Goal: Complete application form

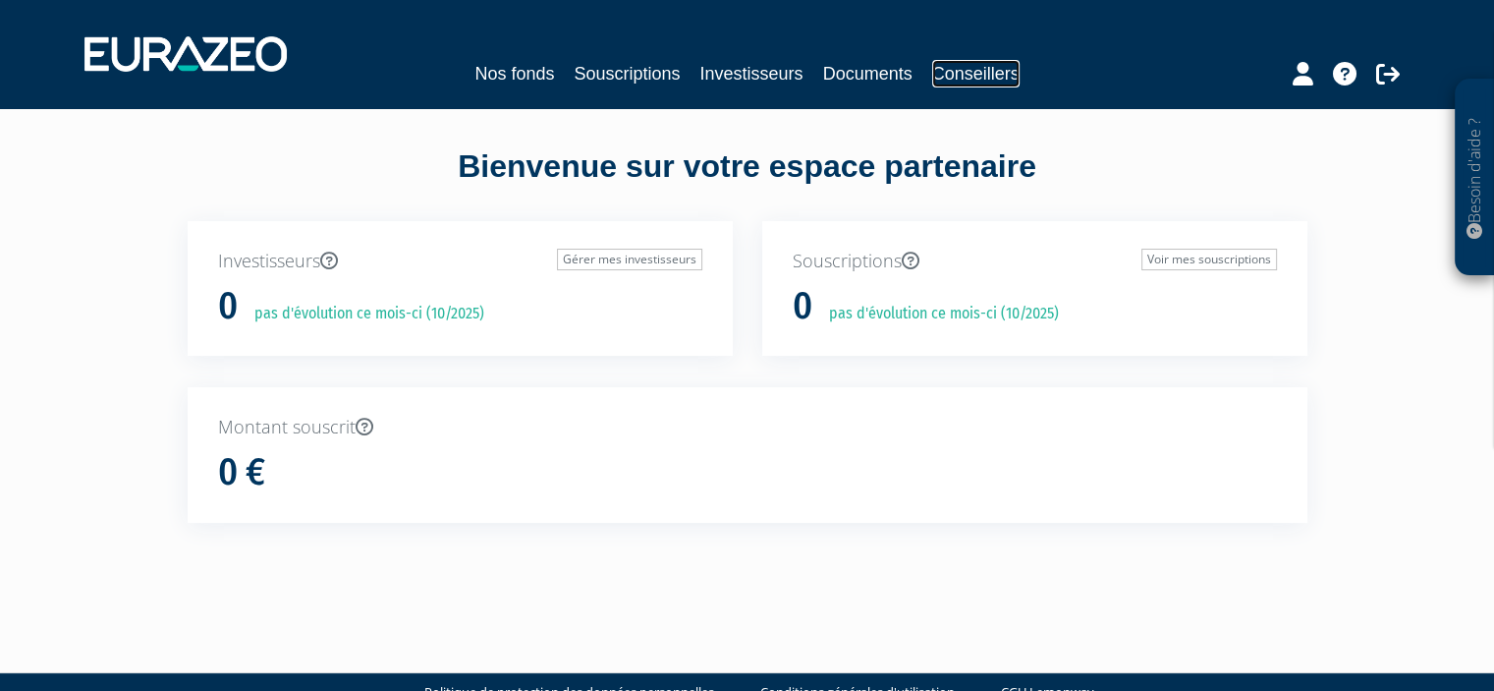
click at [964, 78] on link "Conseillers" at bounding box center [975, 74] width 87 height 28
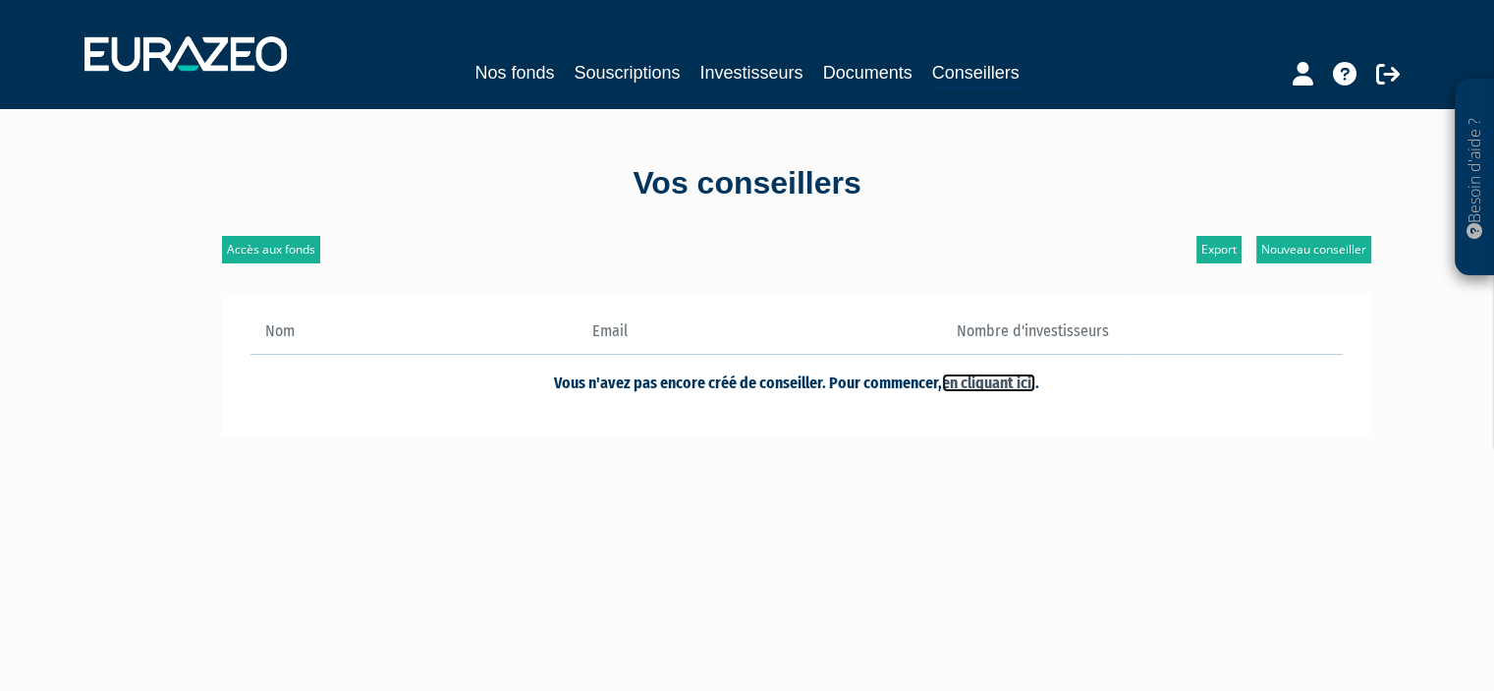
click at [989, 379] on link "en cliquant ici." at bounding box center [988, 382] width 93 height 19
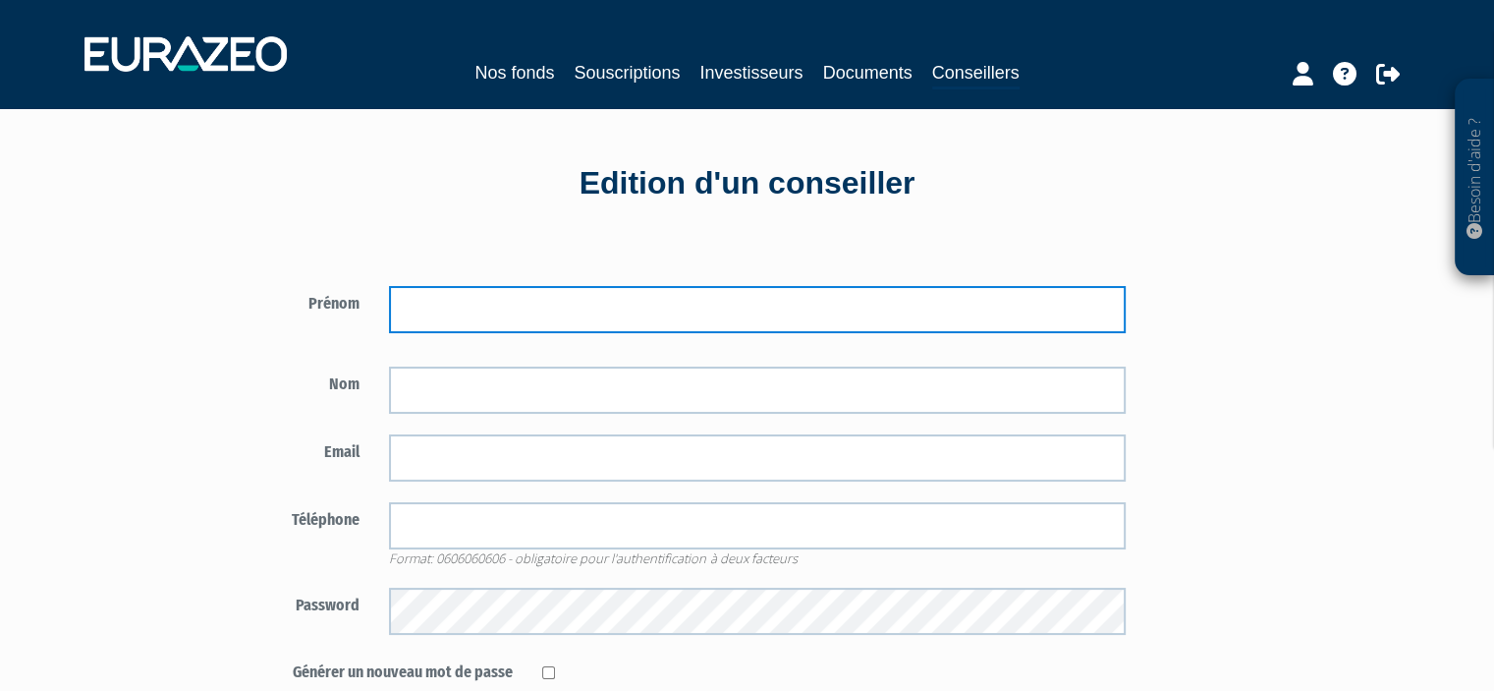
click at [676, 307] on input "text" at bounding box center [757, 309] width 737 height 47
type input "Jean-Charles"
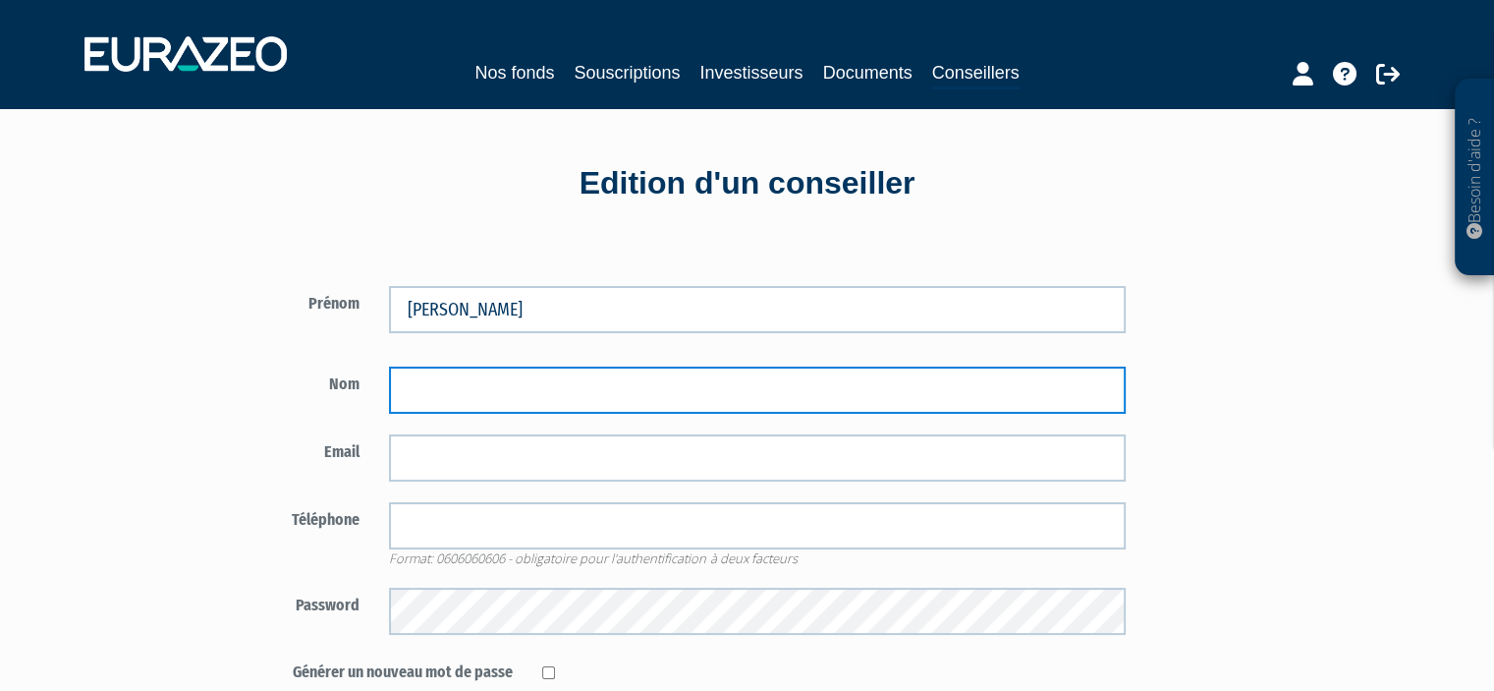
type input "n"
type input "NAUDIN"
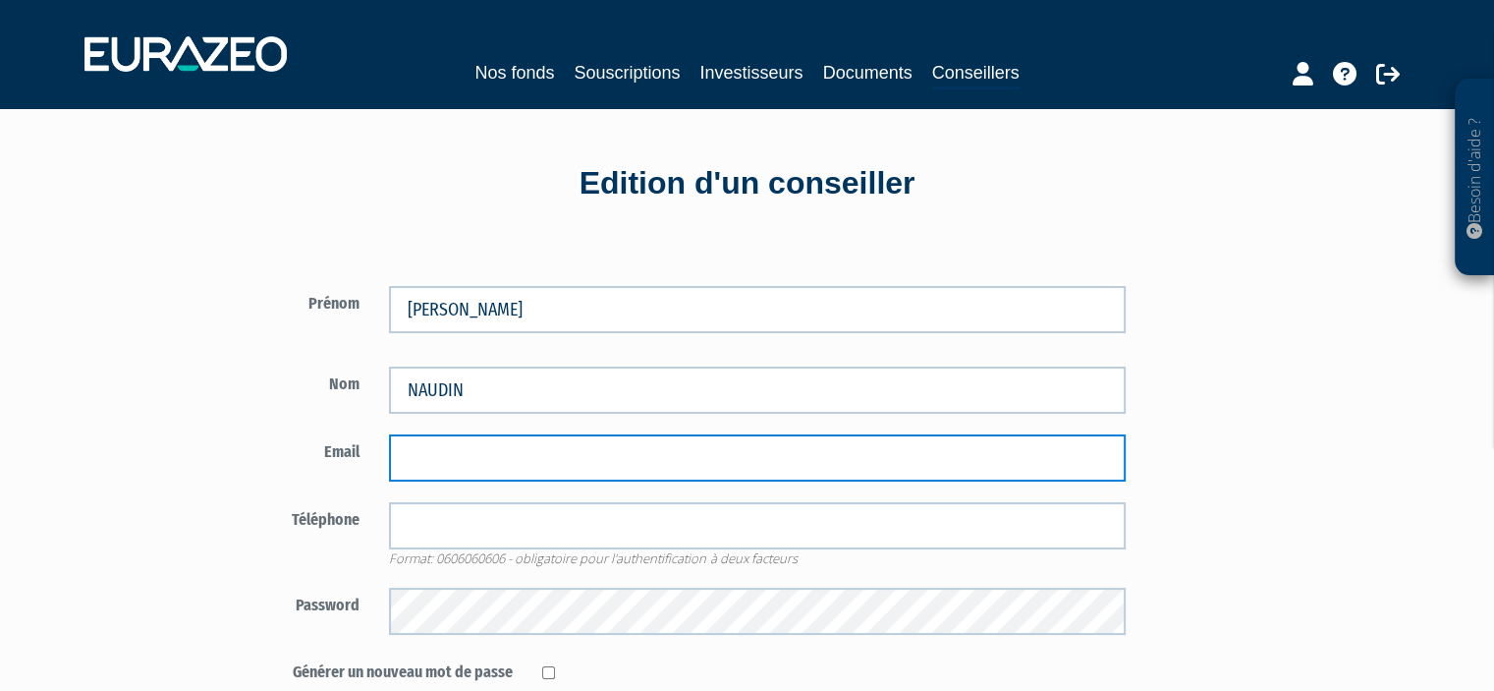
click at [505, 459] on input "email" at bounding box center [757, 457] width 737 height 47
click at [527, 443] on input "email" at bounding box center [757, 457] width 737 height 47
type input "v"
type input "j"
paste input "contact@valiantis.fr"
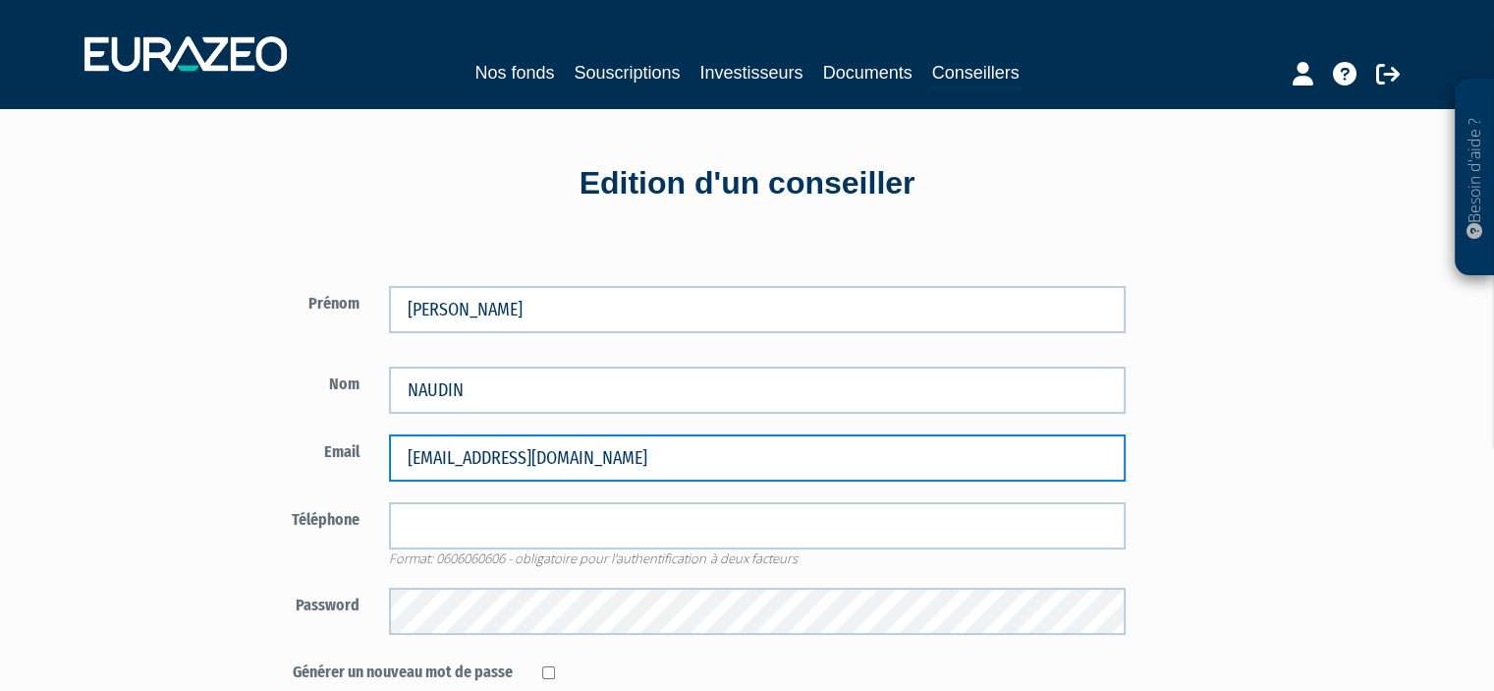
type input "contact@valiantis.fr"
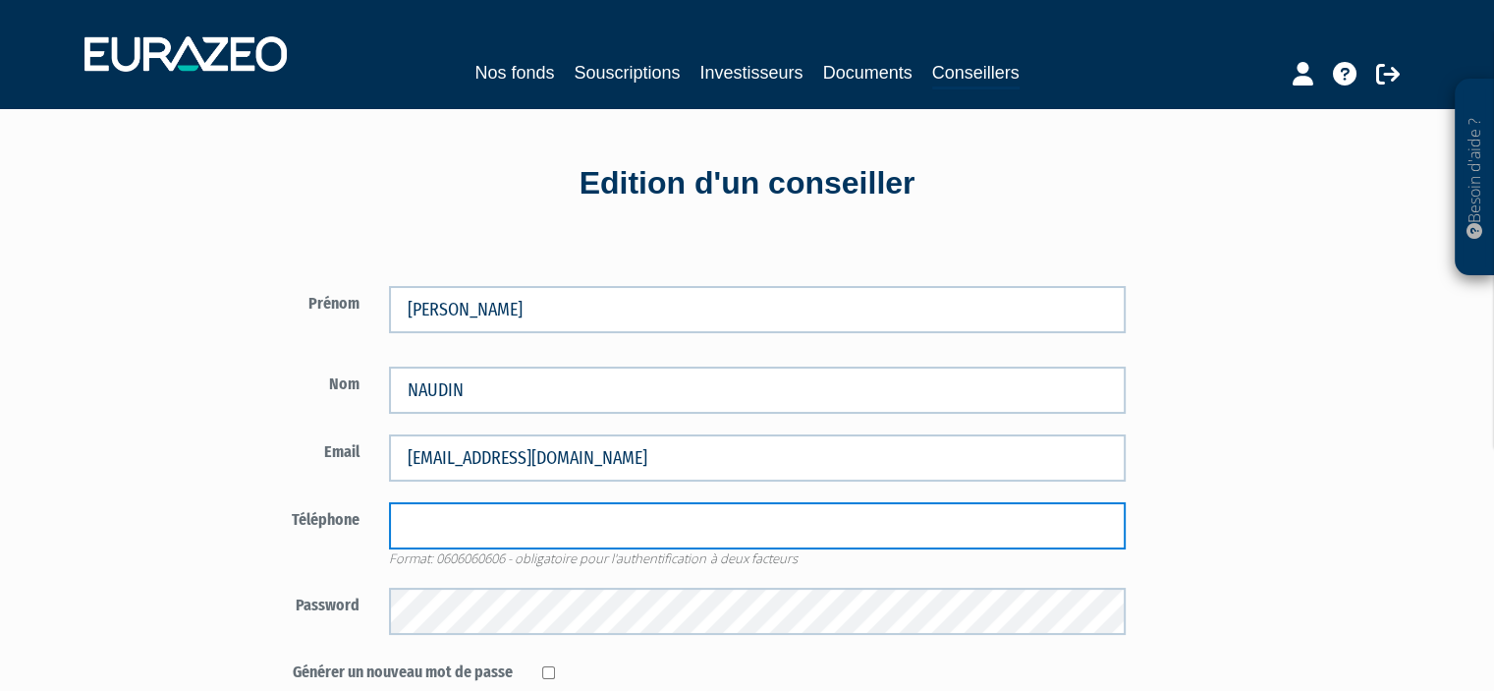
click at [586, 530] on input "tel" at bounding box center [757, 525] width 737 height 47
type input "0607800664"
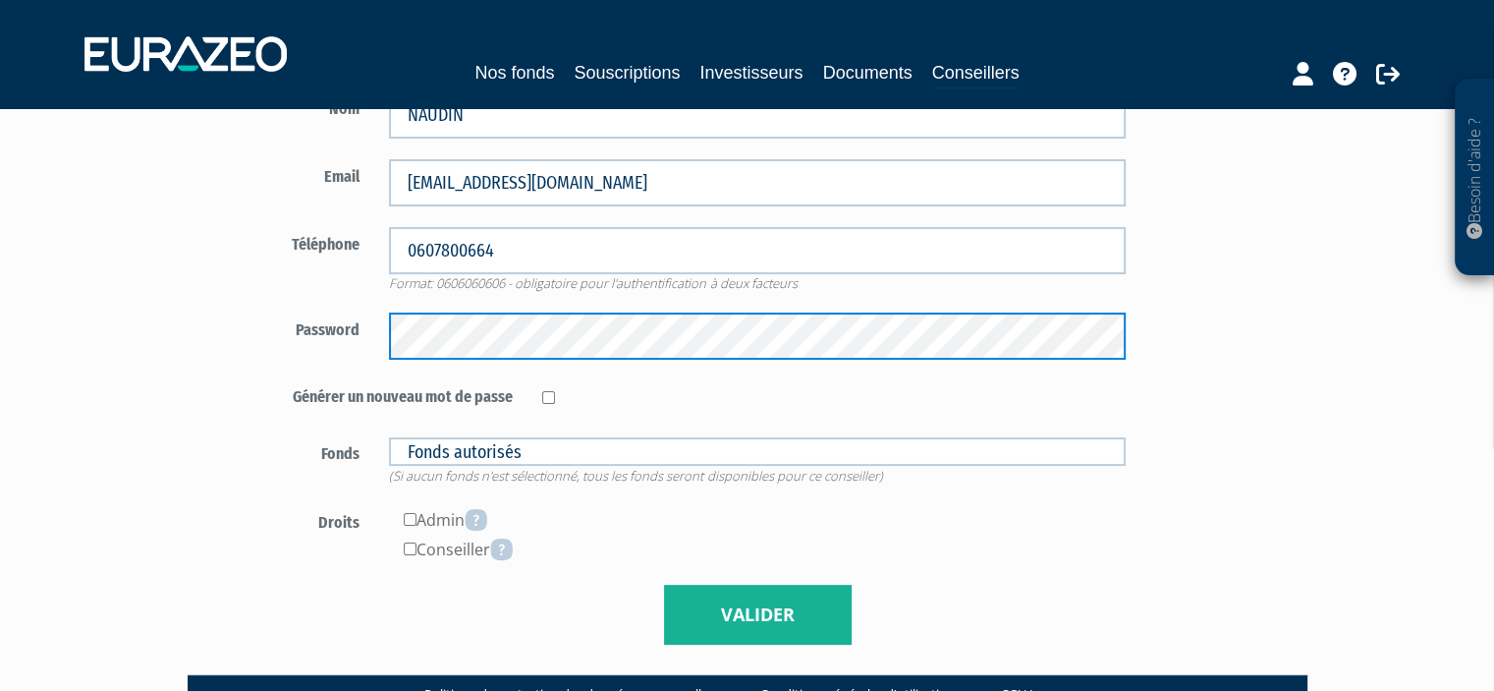
scroll to position [277, 0]
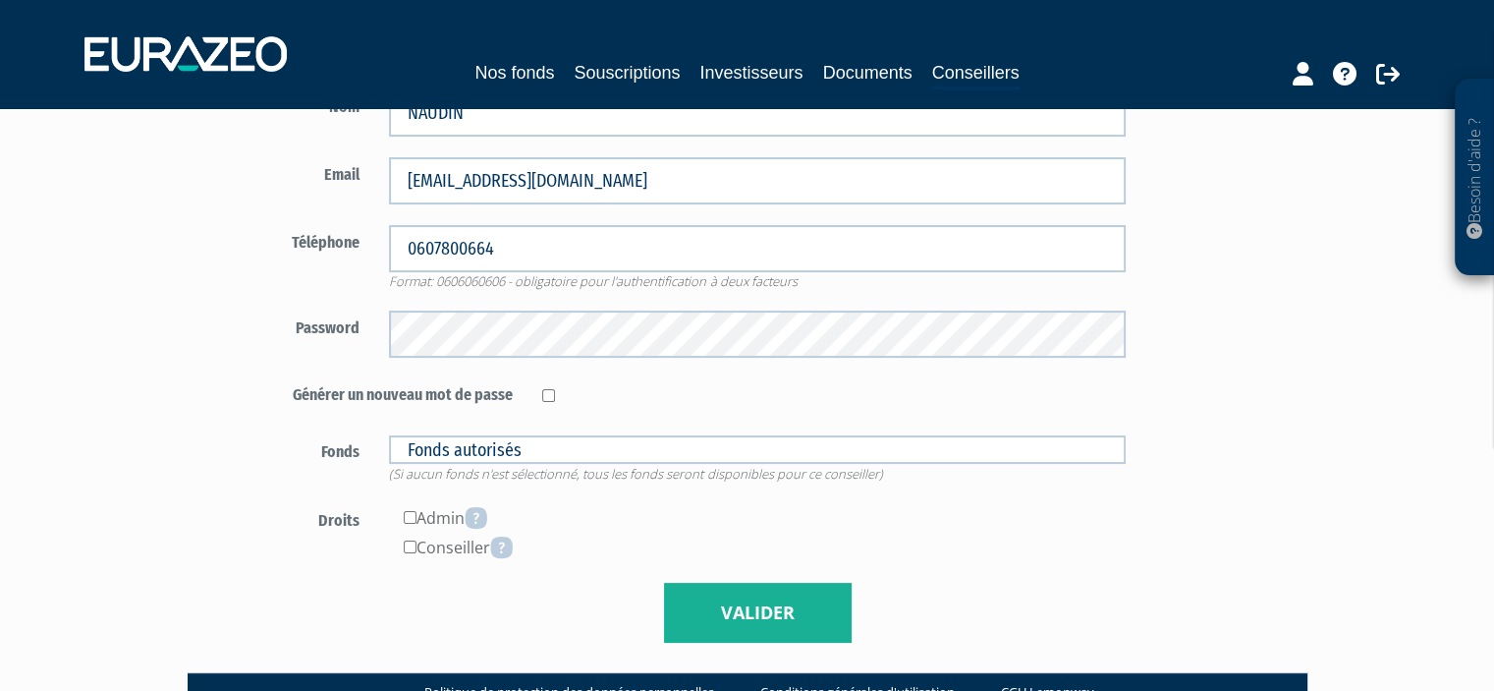
click at [1033, 431] on form "Prénom Jean-Charles Nom NAUDIN 0607800664" at bounding box center [682, 326] width 920 height 635
click at [550, 391] on input "checkbox" at bounding box center [548, 395] width 13 height 13
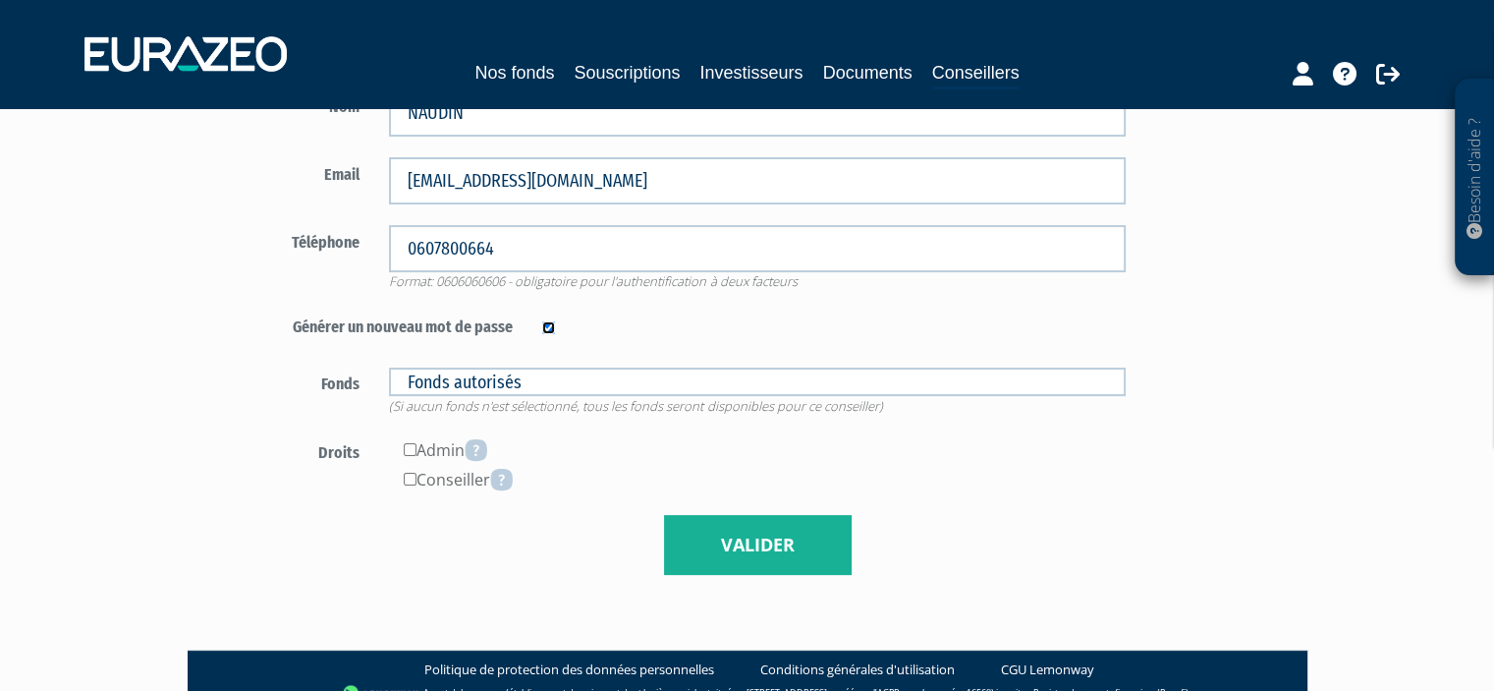
click at [542, 329] on input "checkbox" at bounding box center [548, 327] width 13 height 13
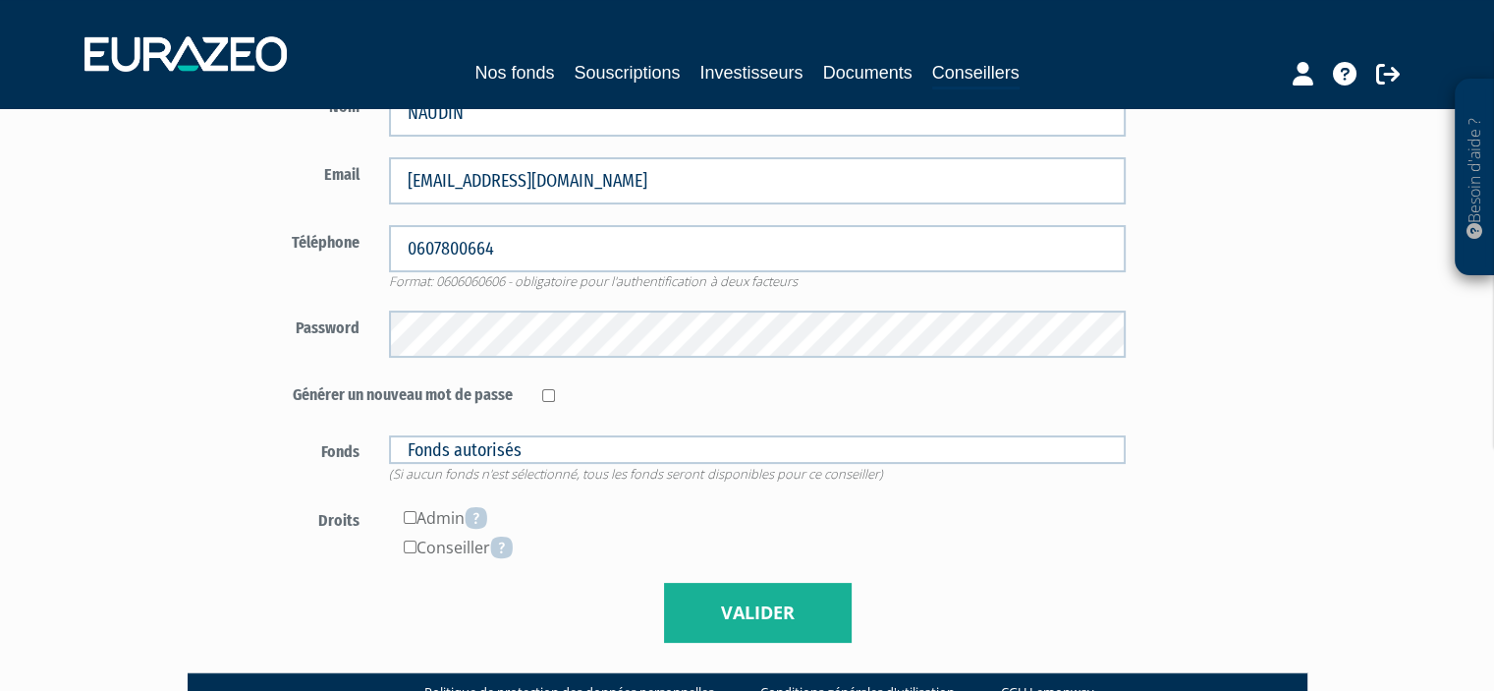
click at [550, 383] on div at bounding box center [834, 391] width 613 height 29
click at [551, 399] on input "checkbox" at bounding box center [548, 395] width 13 height 13
checkbox input "true"
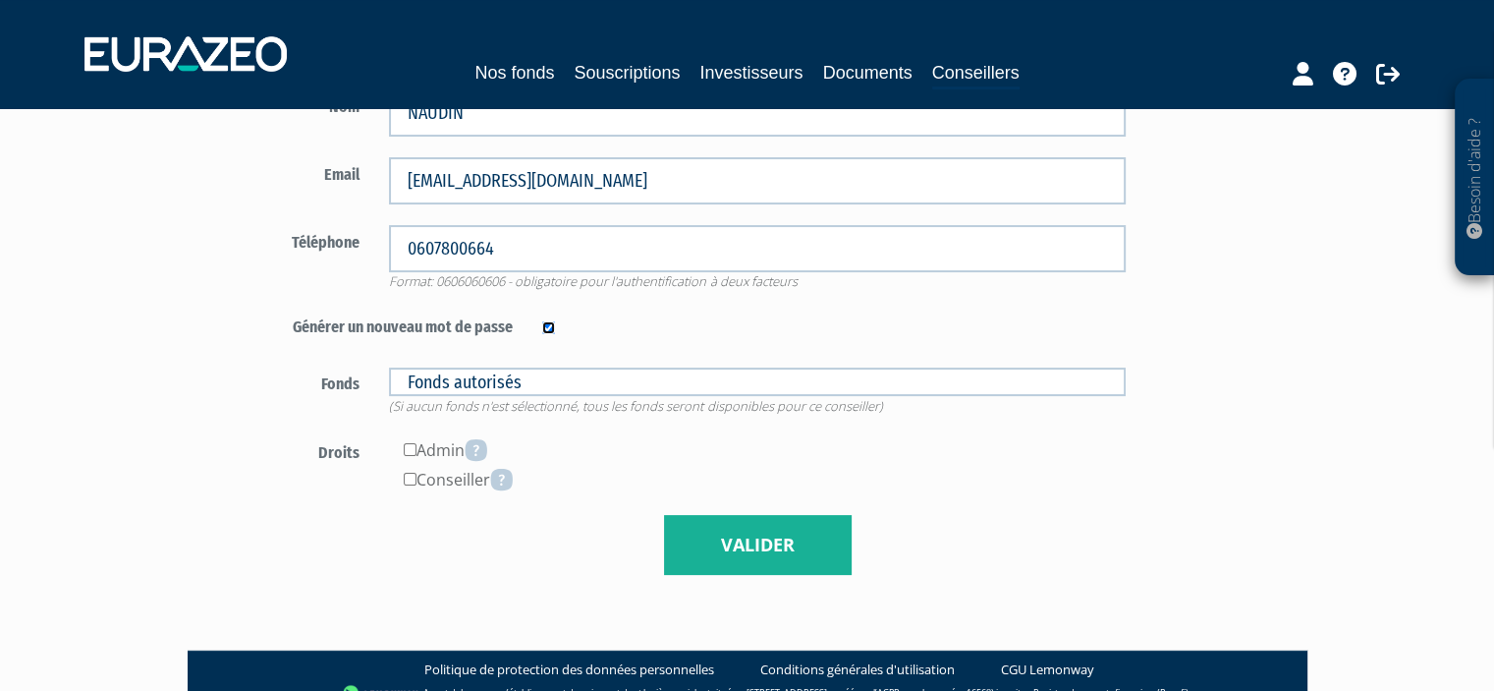
scroll to position [377, 0]
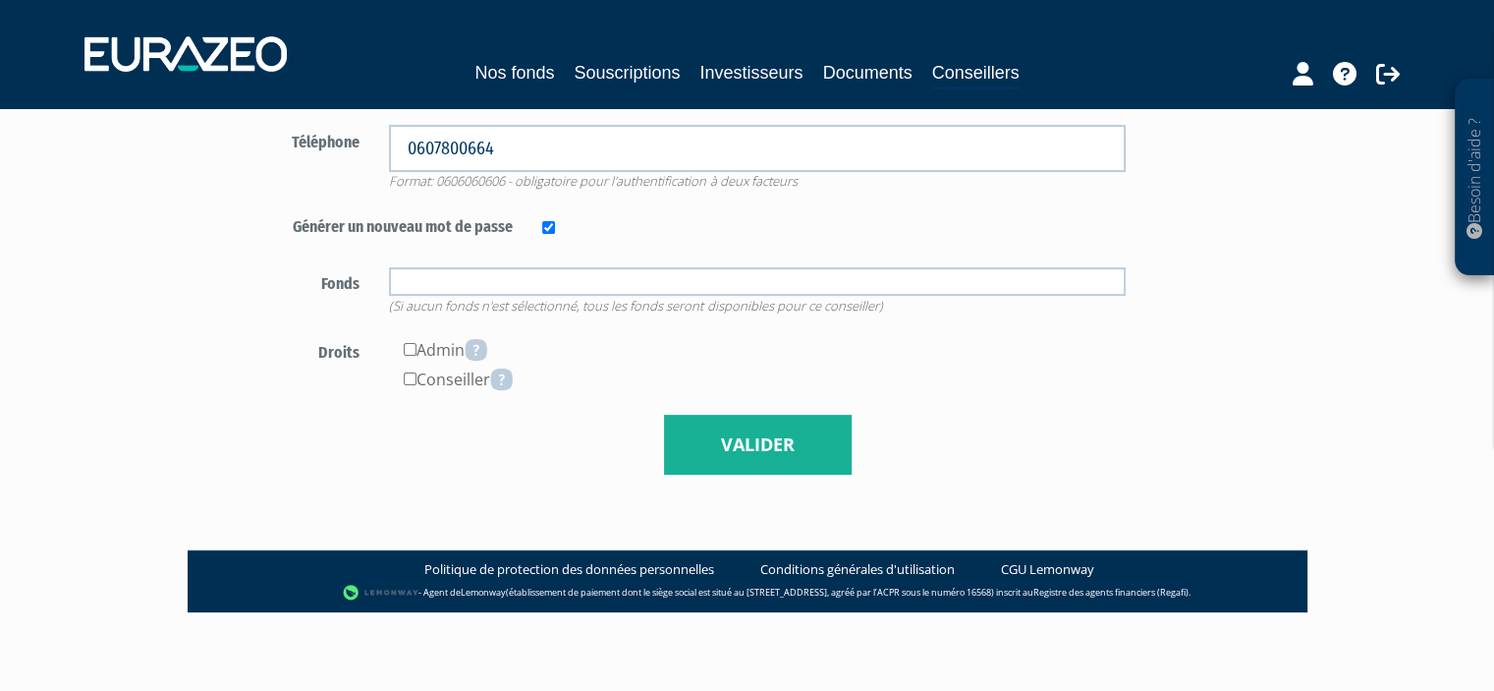
click at [535, 286] on input "text" at bounding box center [757, 281] width 737 height 28
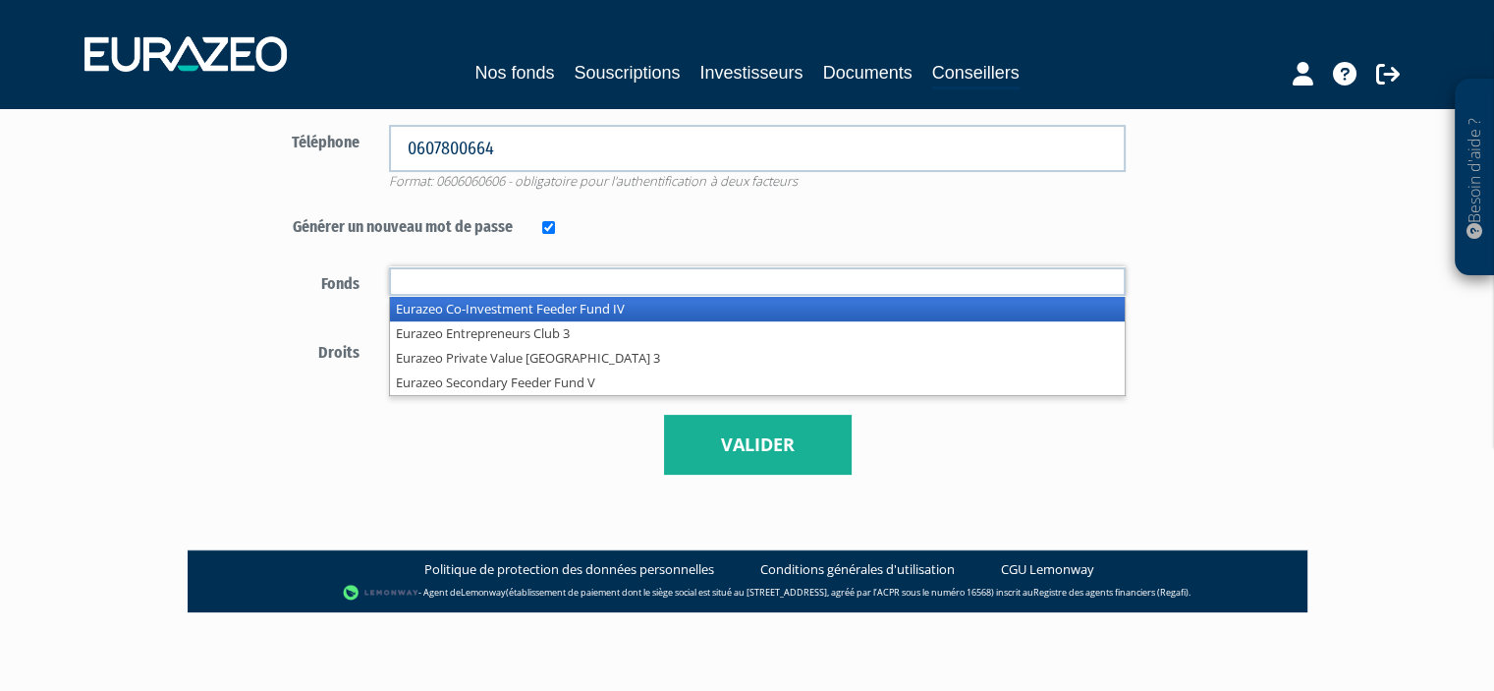
click at [535, 286] on input "text" at bounding box center [757, 281] width 737 height 28
click at [733, 243] on div "Générer un nouveau mot de passe" at bounding box center [682, 227] width 920 height 37
type input "Fonds autorisés"
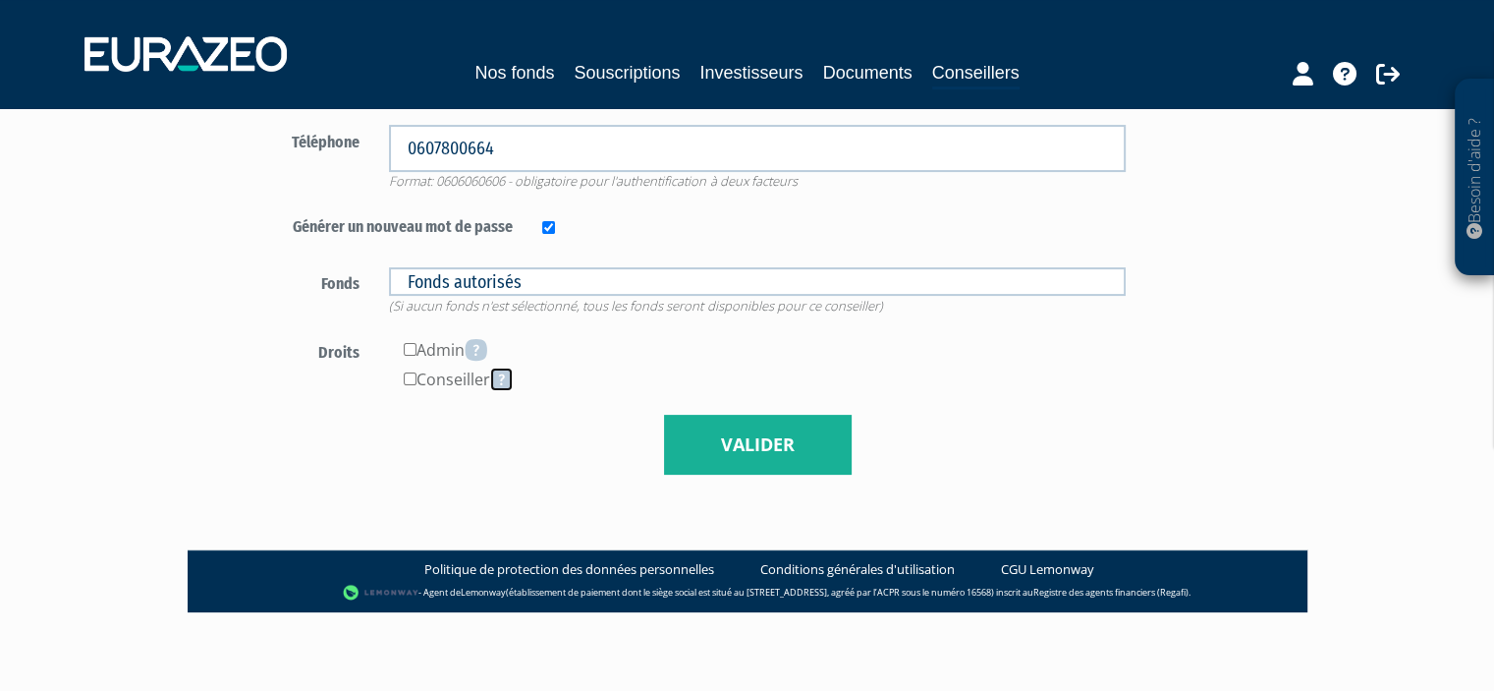
click at [503, 388] on icon at bounding box center [501, 379] width 23 height 24
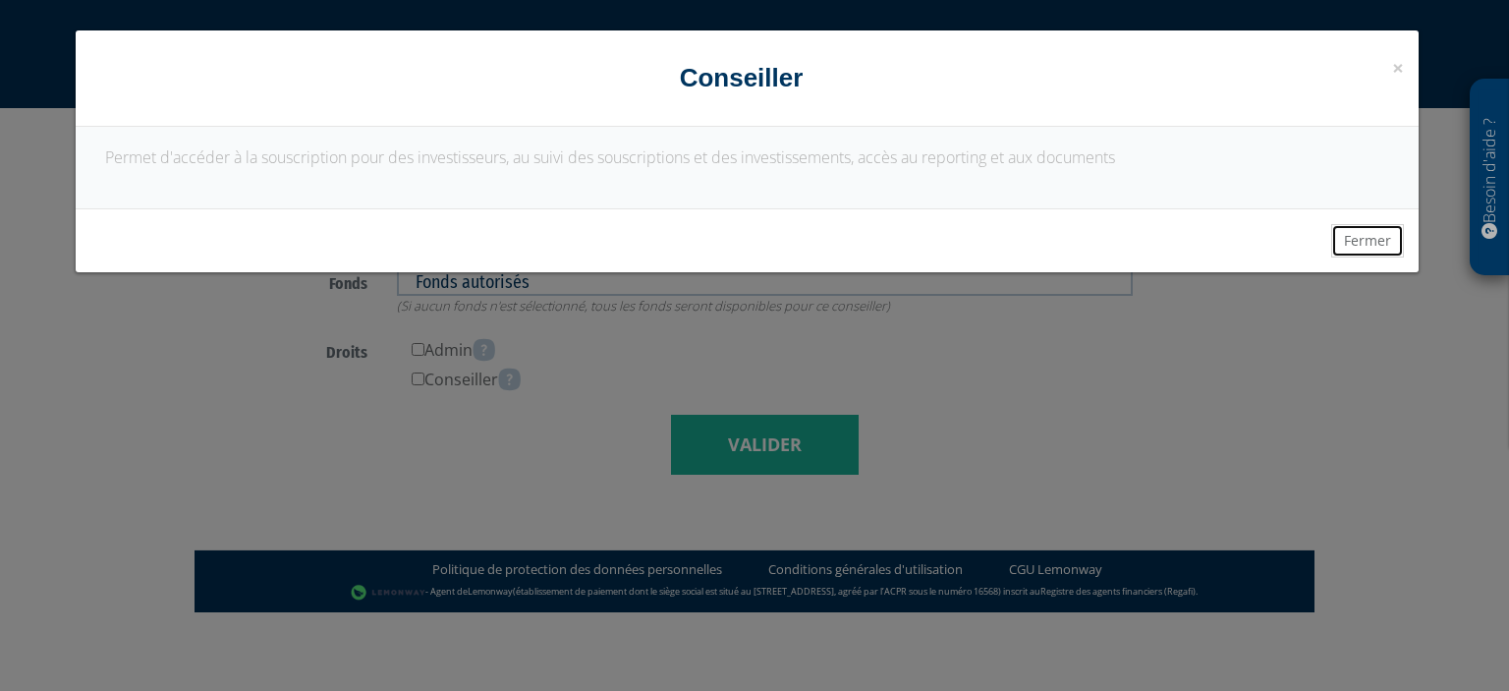
click at [1377, 248] on button "Fermer" at bounding box center [1367, 240] width 73 height 33
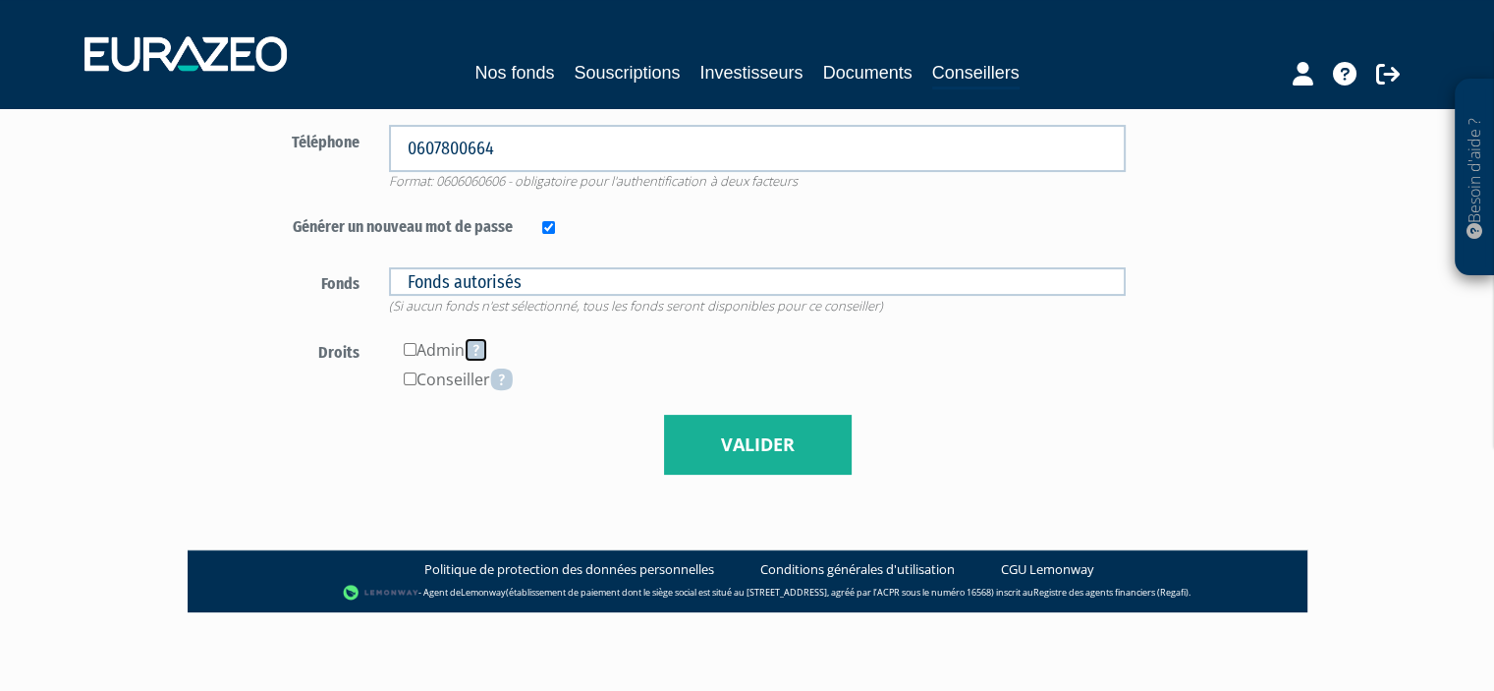
click at [476, 353] on icon at bounding box center [476, 350] width 23 height 24
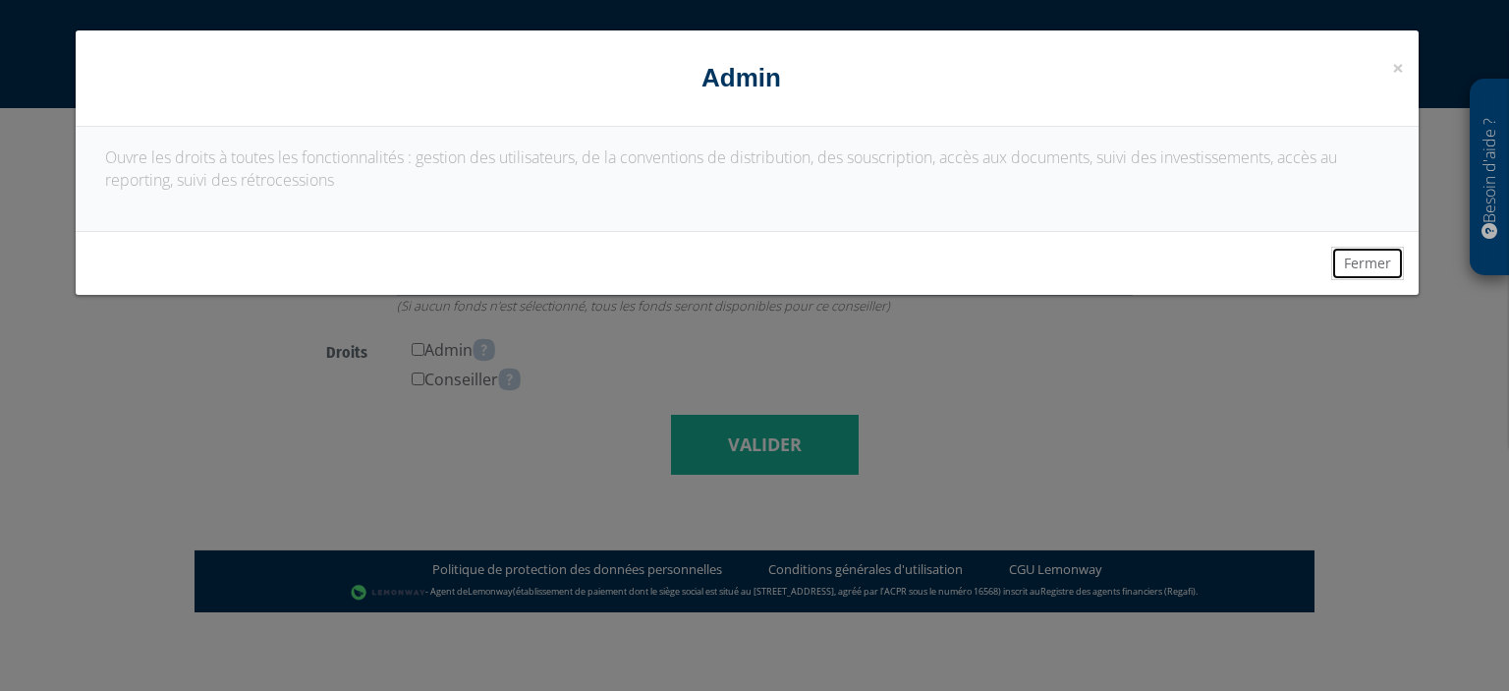
click at [1357, 267] on button "Fermer" at bounding box center [1367, 263] width 73 height 33
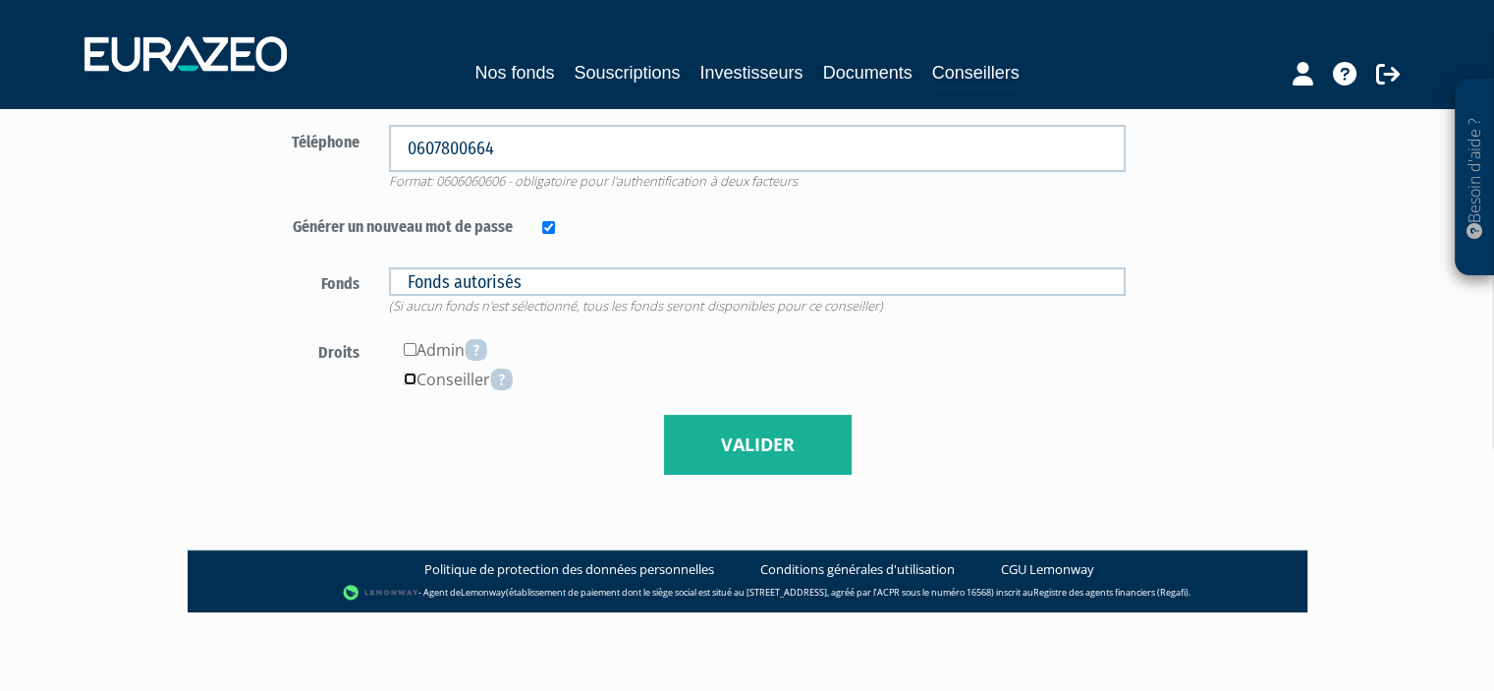
click at [411, 379] on input"] "checkbox" at bounding box center [410, 378] width 13 height 13
checkbox input"] "true"
click at [788, 431] on button "Valider" at bounding box center [758, 445] width 188 height 61
